Goal: Communication & Community: Answer question/provide support

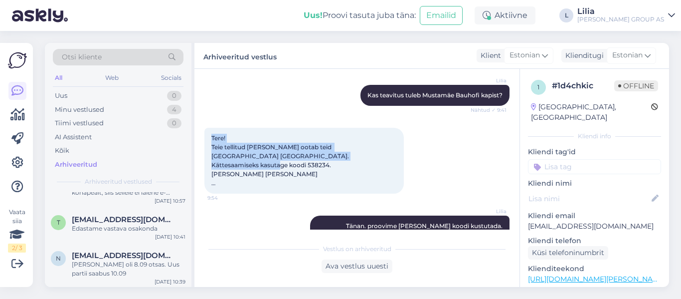
scroll to position [249, 0]
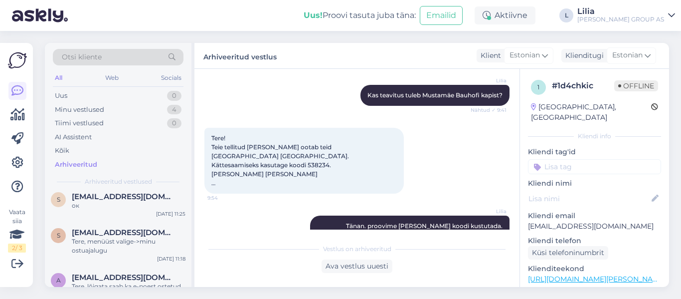
click at [279, 204] on div "[PERSON_NAME]. proovime [PERSON_NAME] koodi kustutada. Üldkoodiga on [PERSON_NA…" at bounding box center [356, 230] width 305 height 52
click at [89, 88] on div "Otsi kliente All Web Socials Uus 1 Minu vestlused 4 Tiimi vestlused 0 AI Assist…" at bounding box center [118, 117] width 147 height 149
click at [86, 93] on div "Uus 1" at bounding box center [118, 96] width 131 height 14
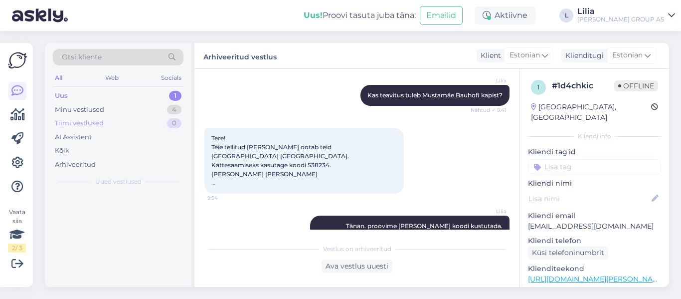
scroll to position [0, 0]
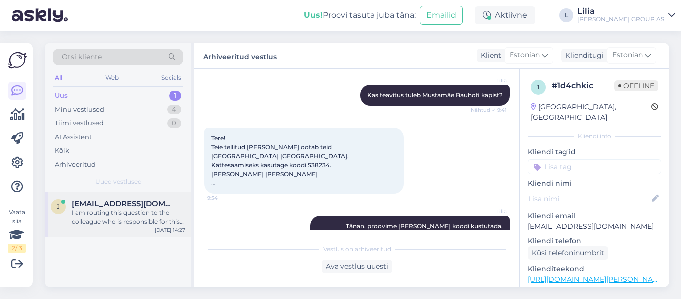
click at [118, 207] on span "[EMAIL_ADDRESS][DOMAIN_NAME]" at bounding box center [124, 203] width 104 height 9
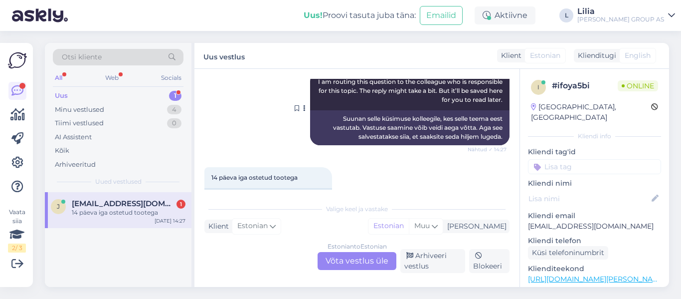
scroll to position [603, 0]
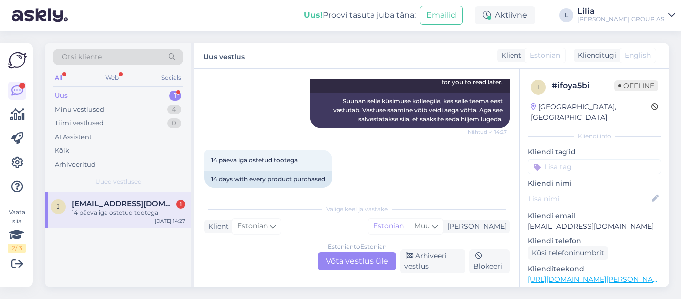
click at [349, 263] on div "Estonian to Estonian Võta vestlus üle" at bounding box center [356, 261] width 79 height 18
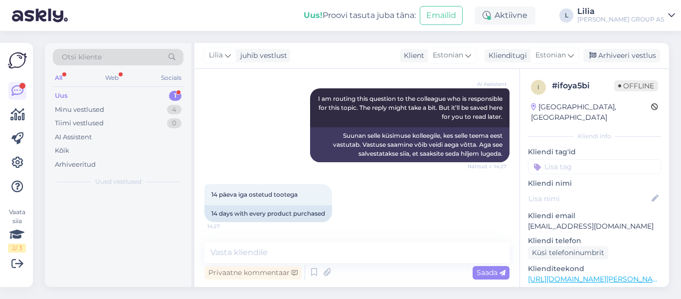
scroll to position [560, 0]
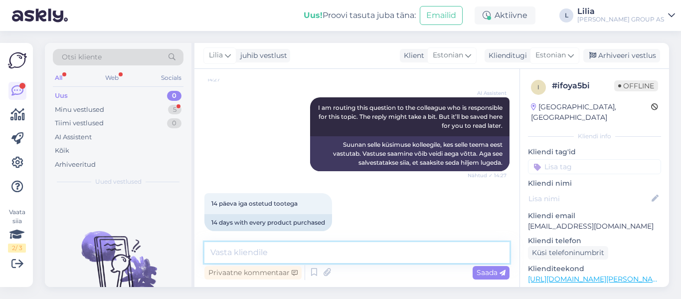
click at [323, 257] on textarea at bounding box center [356, 252] width 305 height 21
type textarea "mis teie tellimuse number on?"
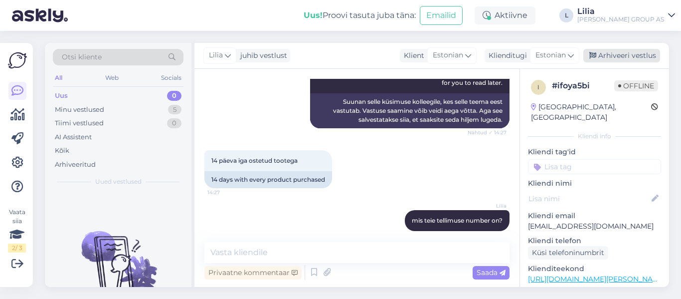
click at [599, 49] on div "Arhiveeri vestlus" at bounding box center [621, 55] width 77 height 13
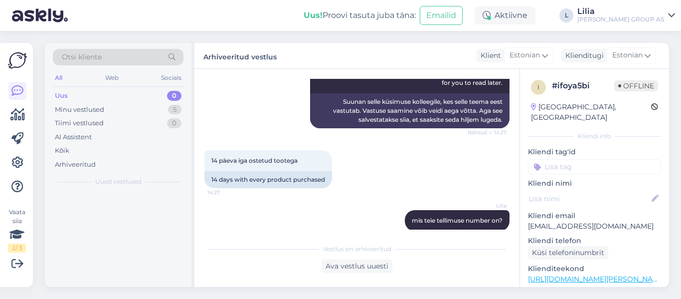
scroll to position [603, 0]
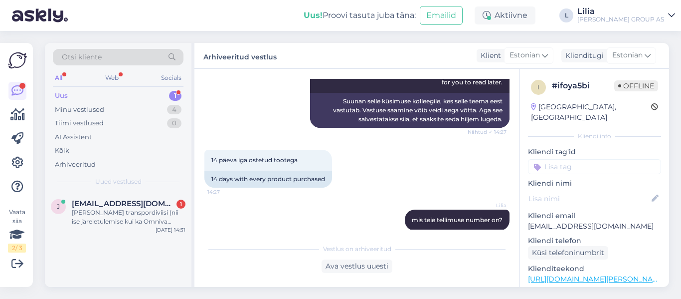
click at [111, 93] on div "Uus 1" at bounding box center [118, 96] width 131 height 14
click at [133, 216] on div "[PERSON_NAME] transpordiviisi (nii ise järeletulemise kui ka Omniva kullerteenu…" at bounding box center [129, 217] width 114 height 18
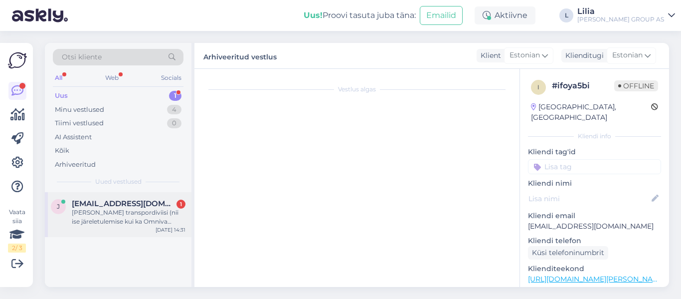
scroll to position [21, 0]
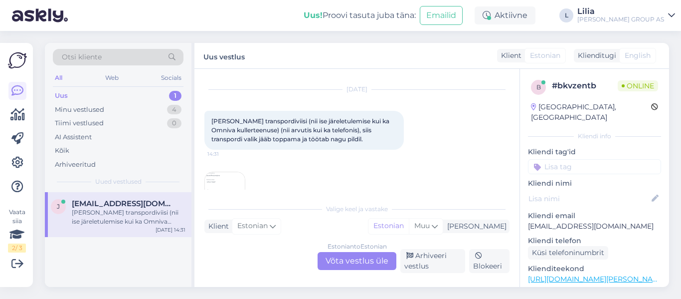
click at [142, 217] on div "[PERSON_NAME] transpordiviisi (nii ise järeletulemise kui ka Omniva kullerteenu…" at bounding box center [129, 217] width 114 height 18
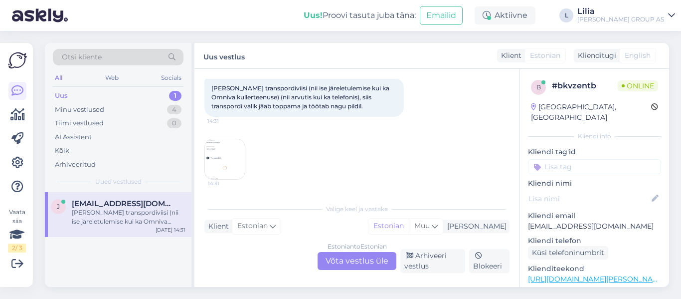
scroll to position [55, 0]
click at [231, 156] on img at bounding box center [225, 158] width 40 height 40
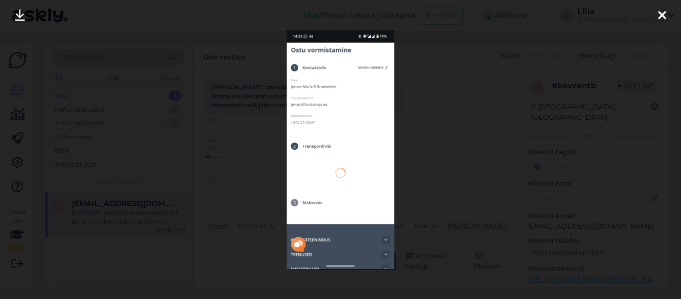
click at [268, 154] on div at bounding box center [340, 149] width 681 height 299
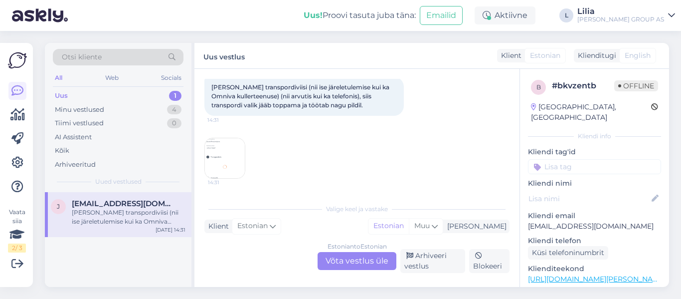
click at [357, 262] on div "Estonian to Estonian Võta vestlus üle" at bounding box center [356, 261] width 79 height 18
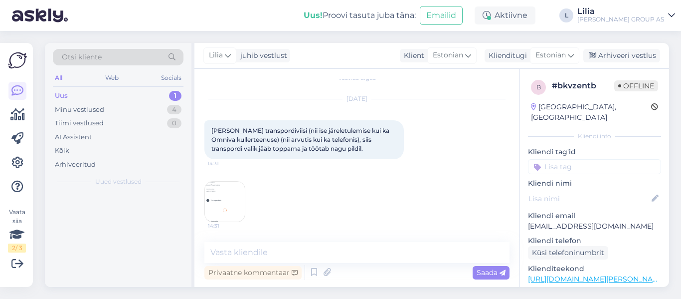
scroll to position [11, 0]
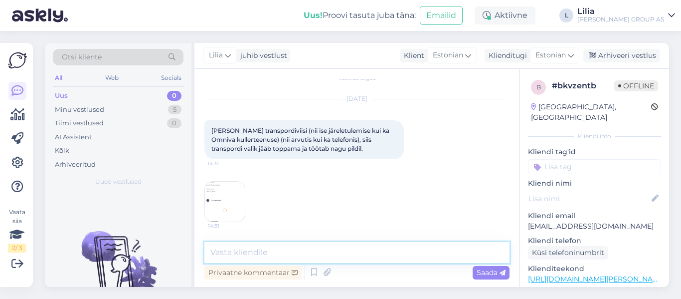
click at [361, 253] on textarea at bounding box center [356, 252] width 305 height 21
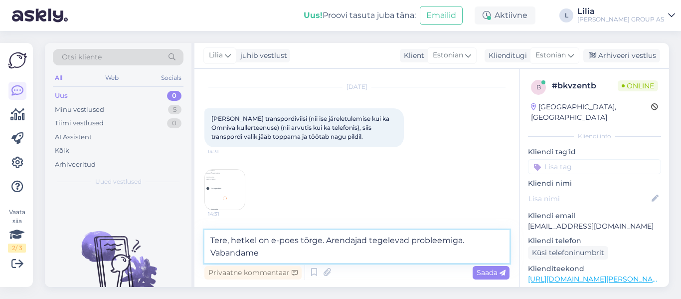
type textarea "Tere, hetkel on e-poes tõrge. Arendajad tegelevad probleemiga. Vabandame!"
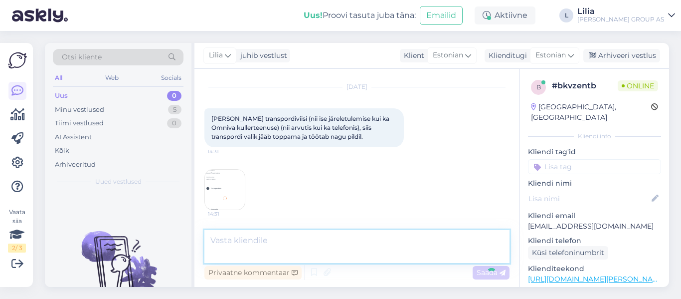
scroll to position [63, 0]
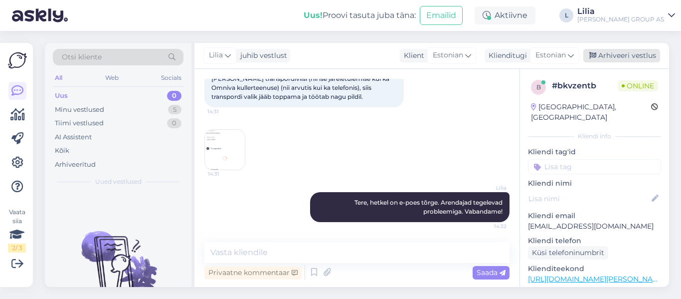
click at [623, 58] on div "Arhiveeri vestlus" at bounding box center [621, 55] width 77 height 13
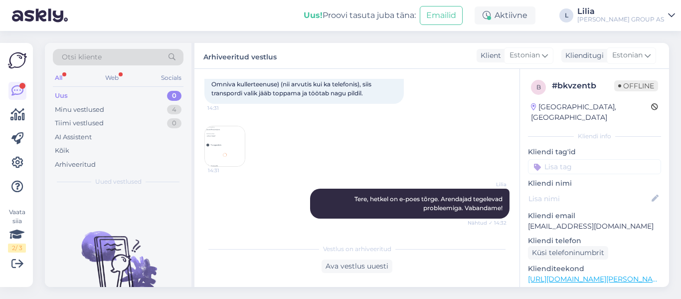
scroll to position [195, 0]
